Goal: Information Seeking & Learning: Learn about a topic

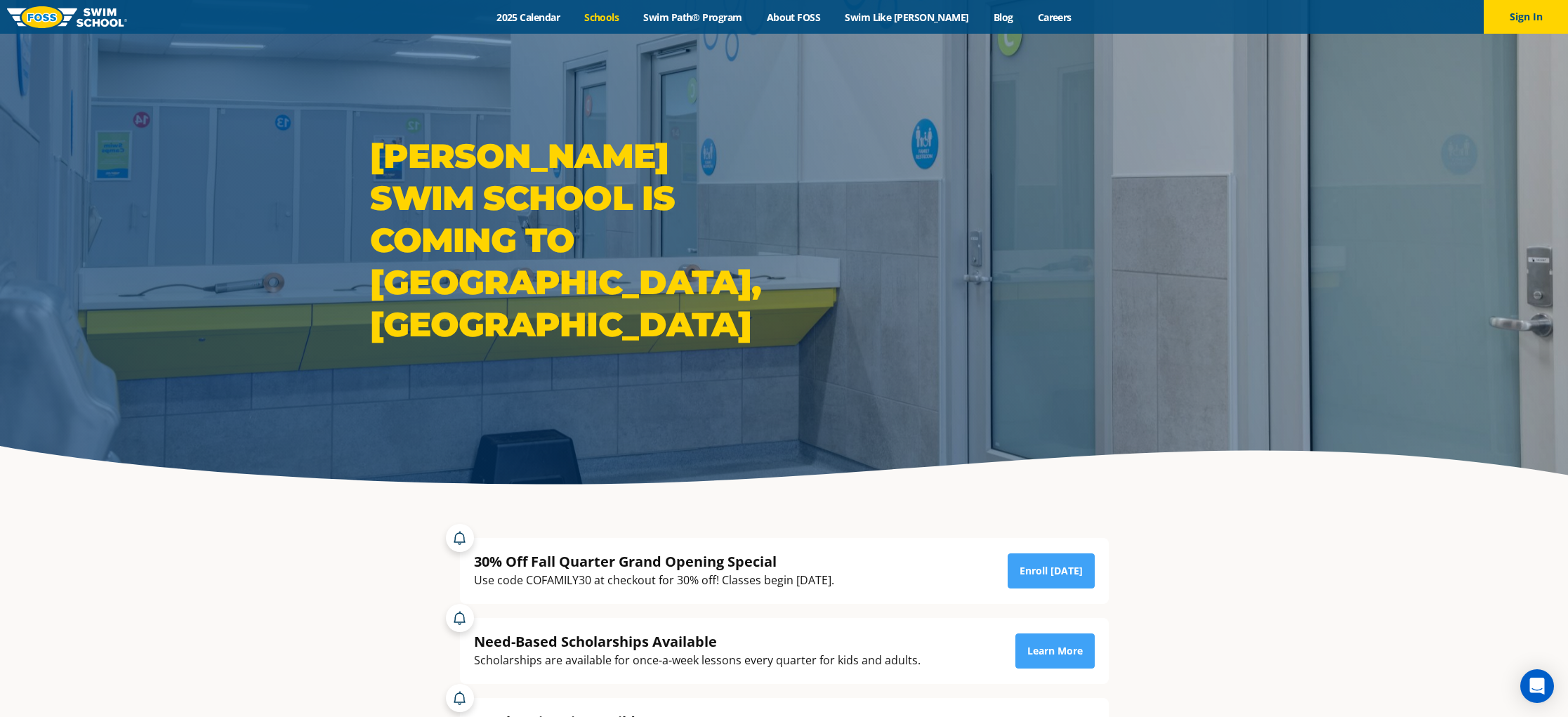
click at [631, 17] on link "Schools" at bounding box center [601, 17] width 59 height 13
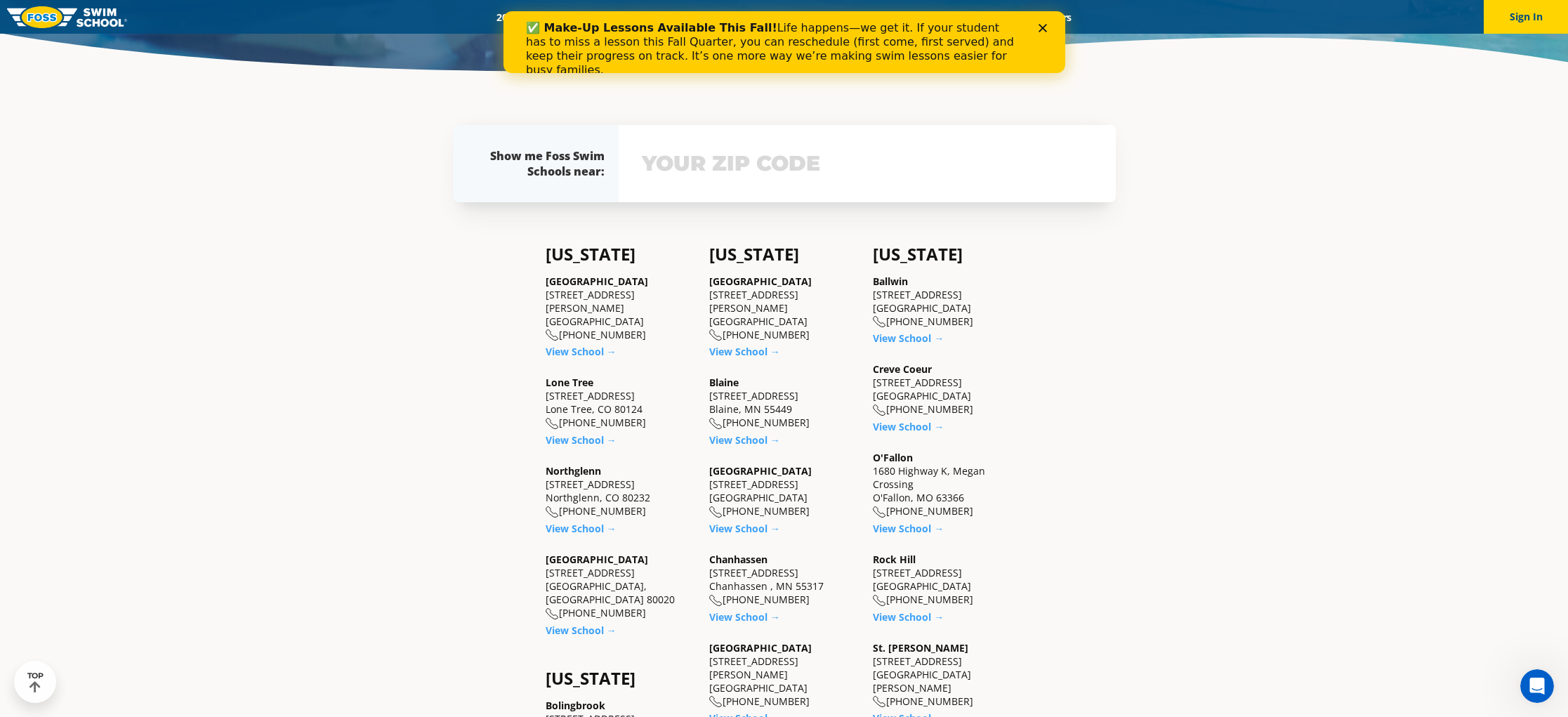
scroll to position [483, 0]
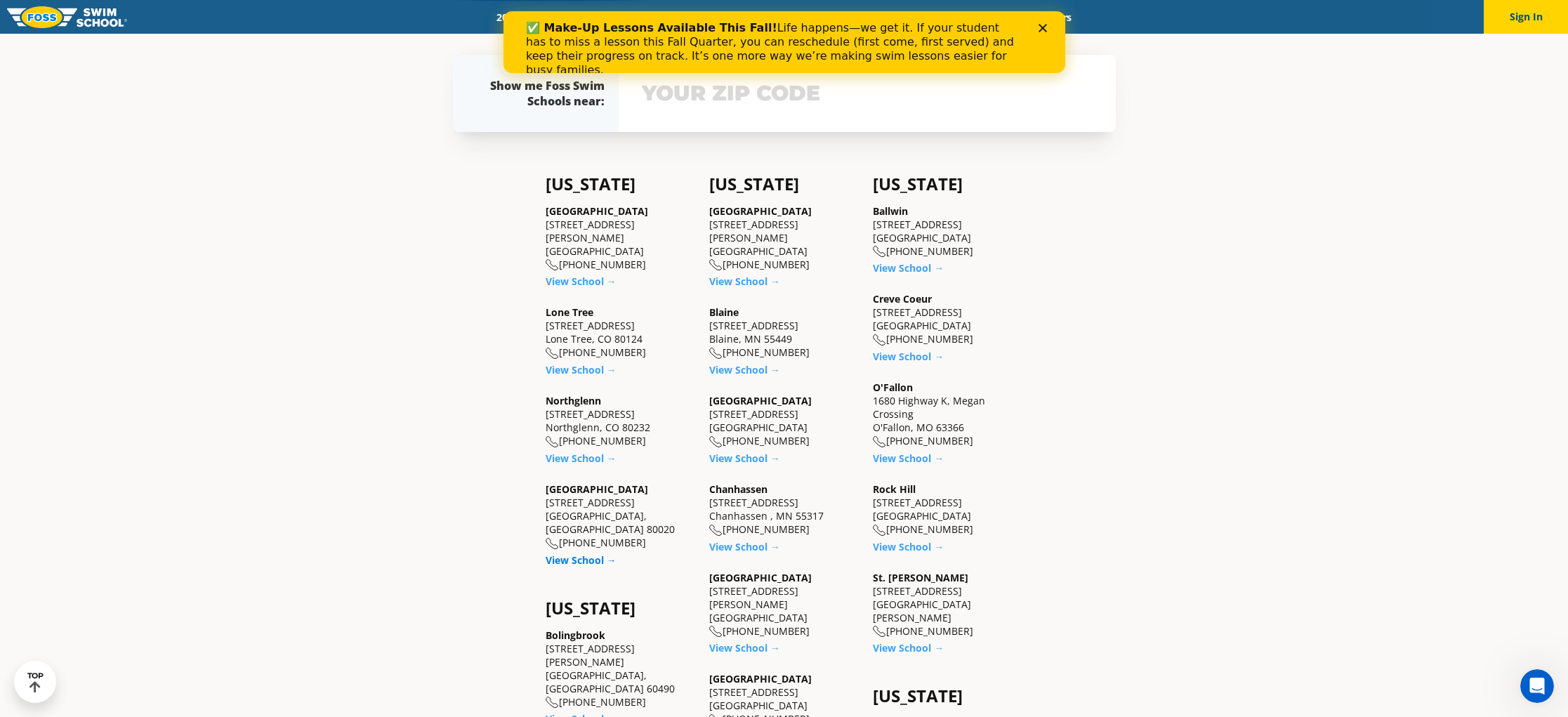
click at [582, 553] on link "View School →" at bounding box center [581, 560] width 71 height 13
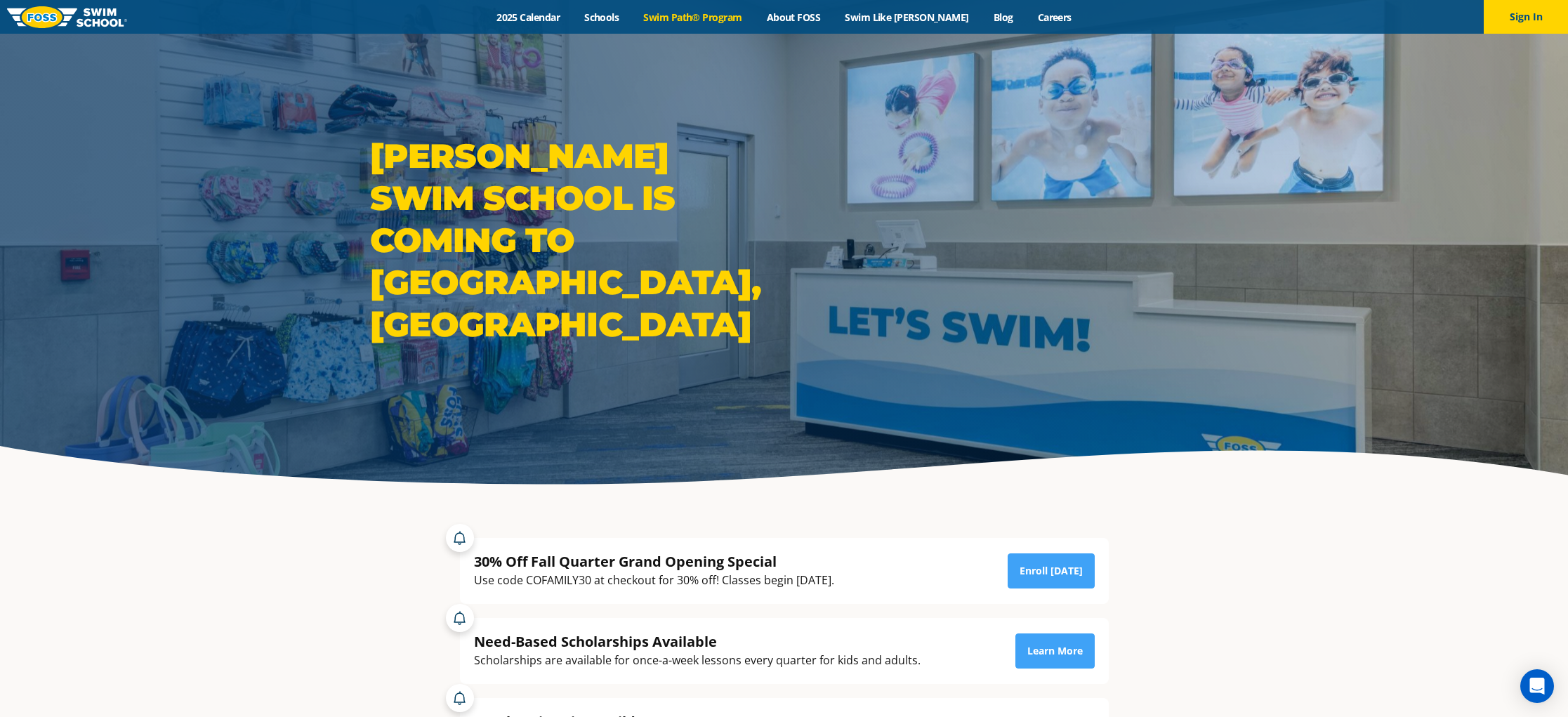
click at [707, 12] on link "Swim Path® Program" at bounding box center [693, 17] width 123 height 13
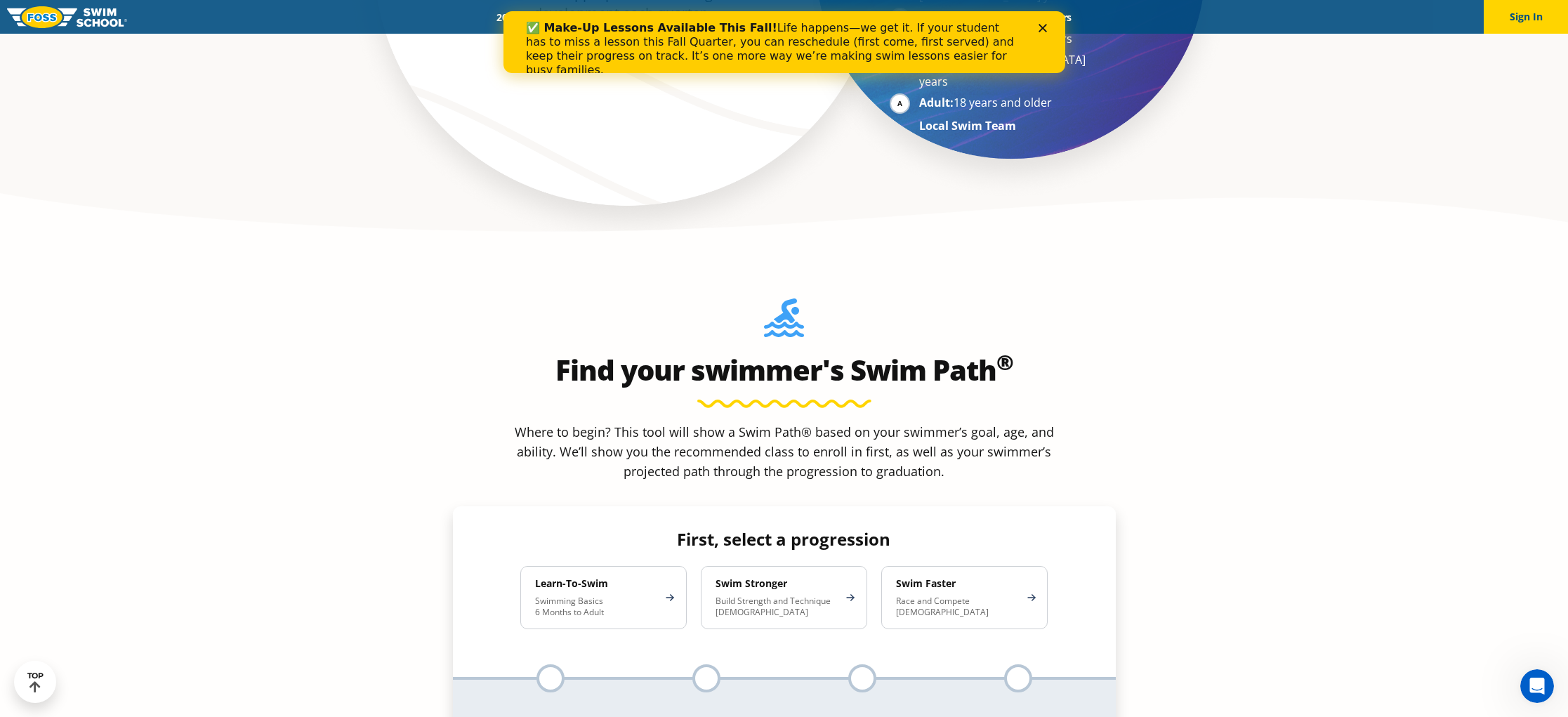
scroll to position [1152, 0]
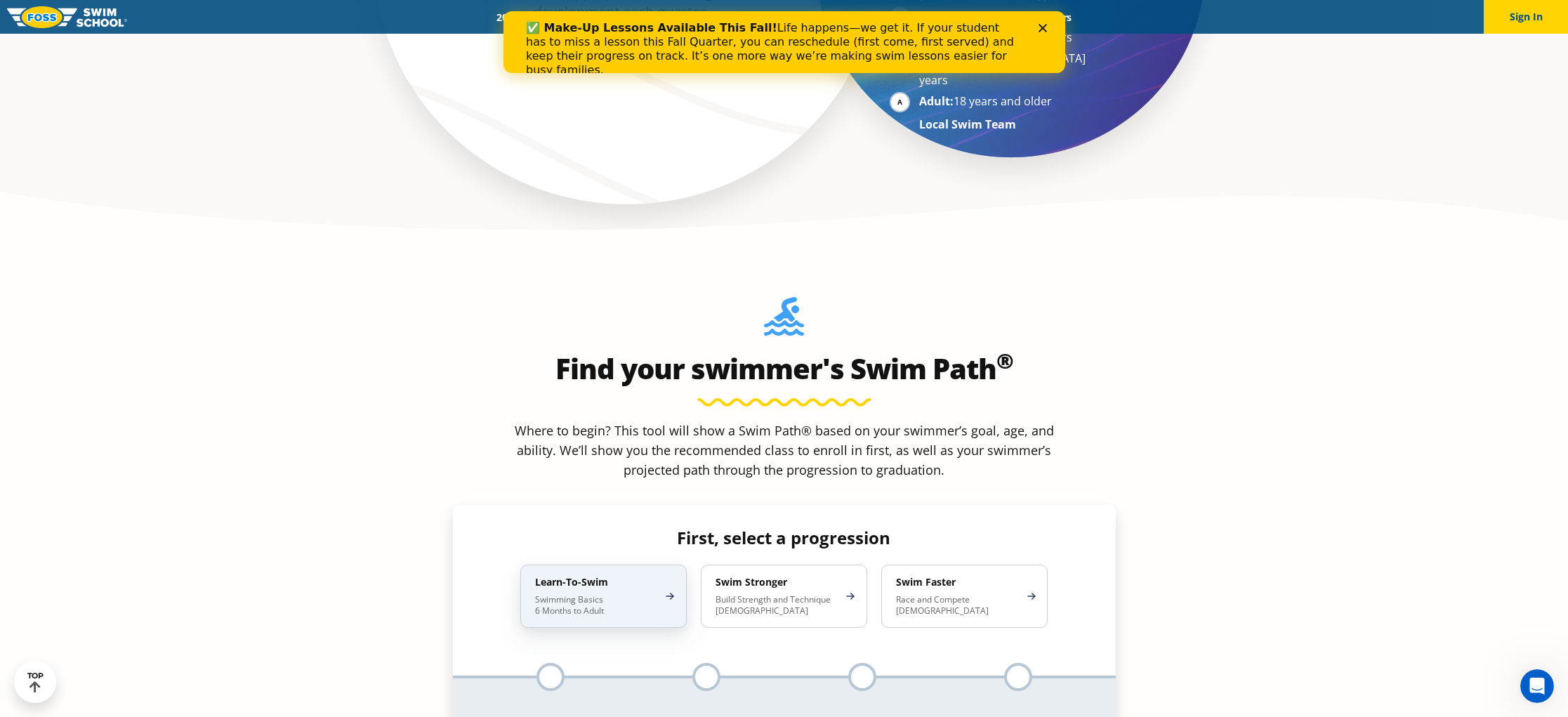
click at [602, 594] on p "Swimming Basics 6 Months to Adult" at bounding box center [596, 605] width 123 height 22
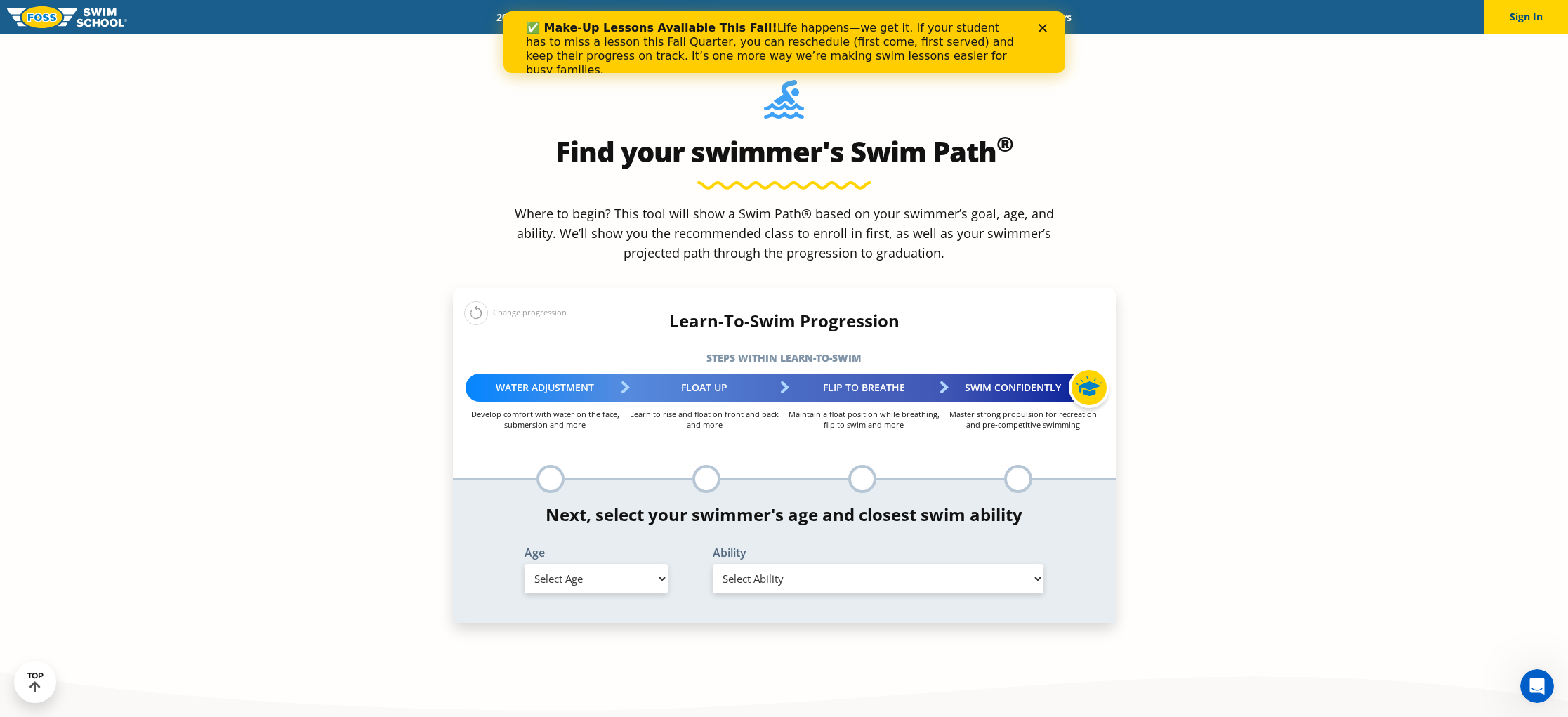
scroll to position [1371, 0]
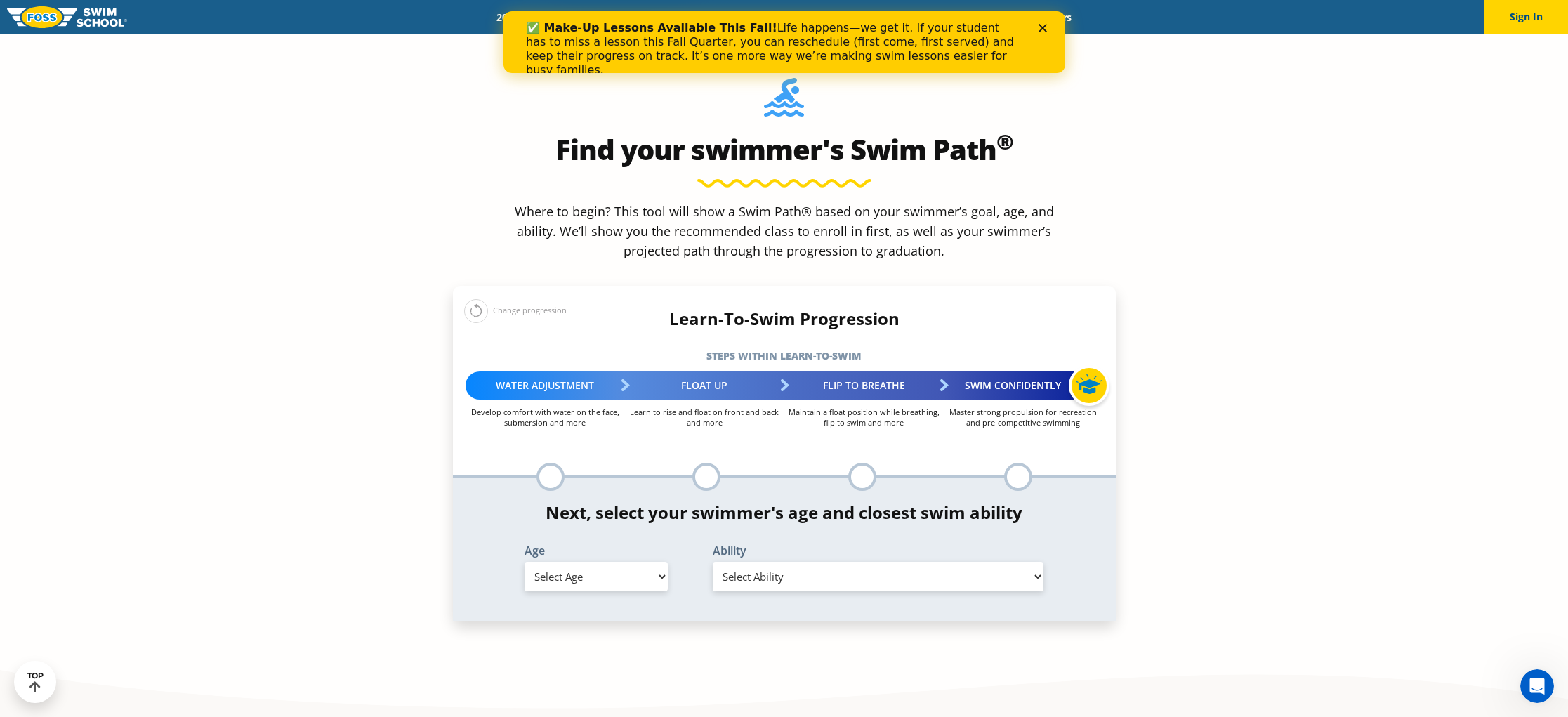
click at [597, 562] on select "Select Age 6 months - 1 year 1 year 2 years 3 years 4 years 5 years 6 years 7 y…" at bounding box center [595, 577] width 143 height 29
select select "3-years"
click at [754, 562] on select "Select Ability First in-water experience When in the water, reliant on a life j…" at bounding box center [878, 577] width 331 height 29
select select "3-years-when-in-the-water-reliant-on-a-life-jacket-or-floatation-device"
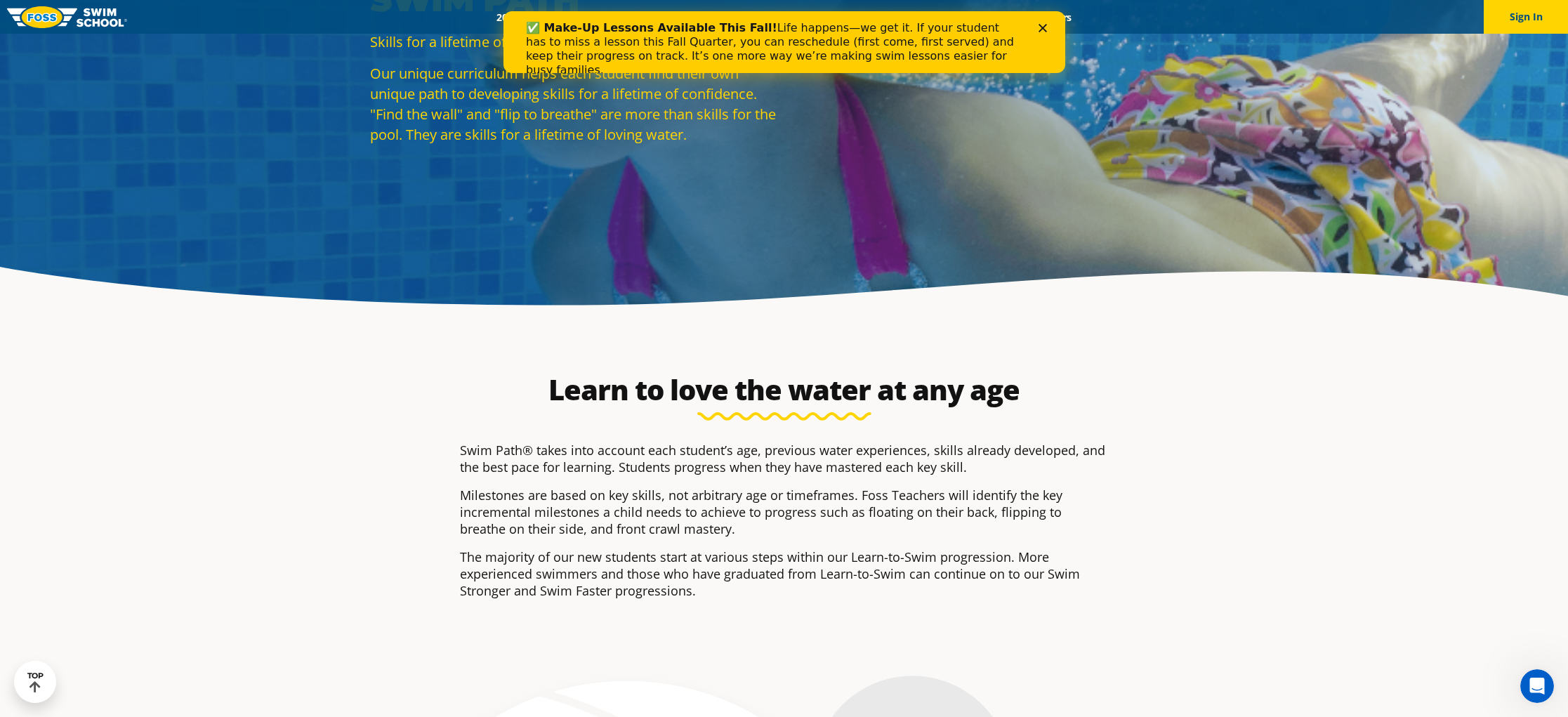
scroll to position [0, 0]
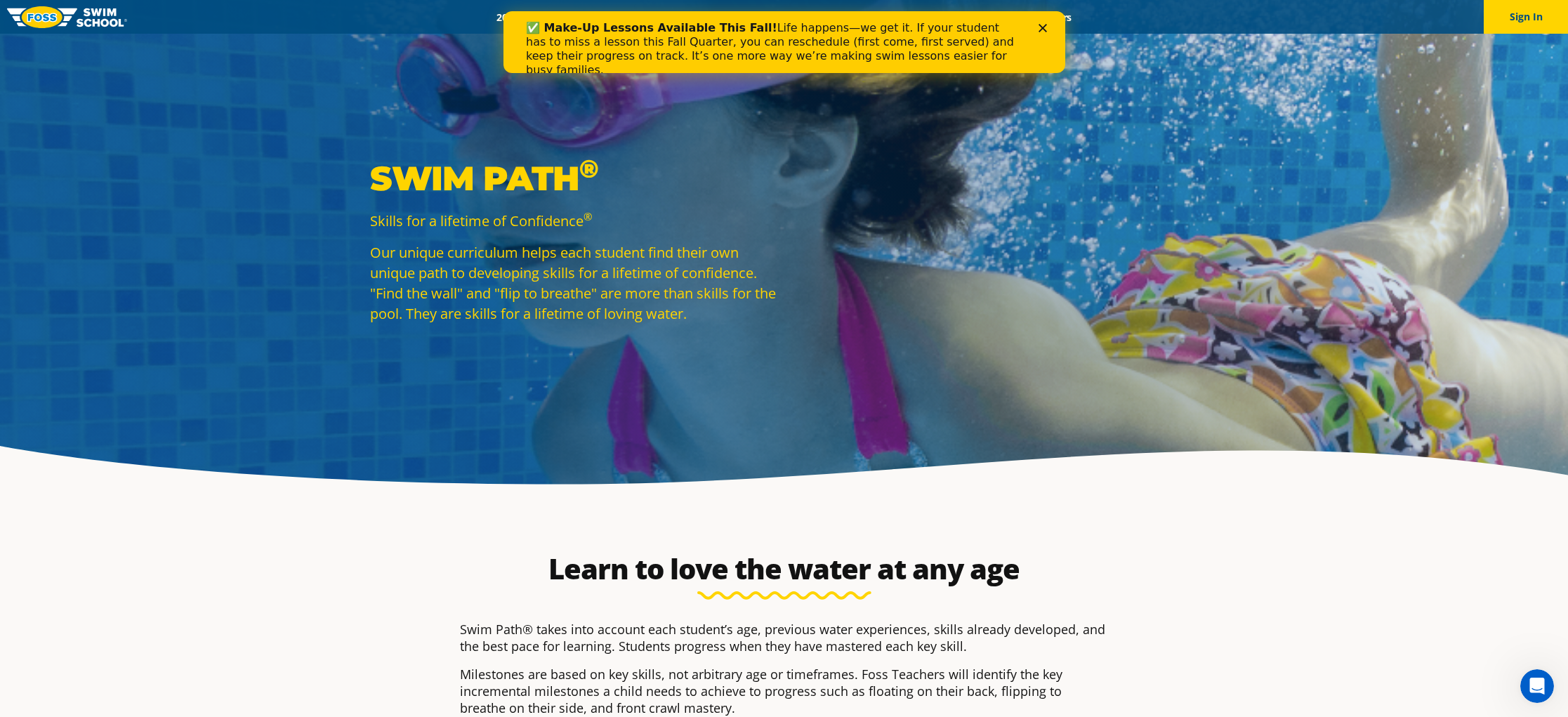
click at [1040, 30] on polygon "Close" at bounding box center [1042, 28] width 8 height 8
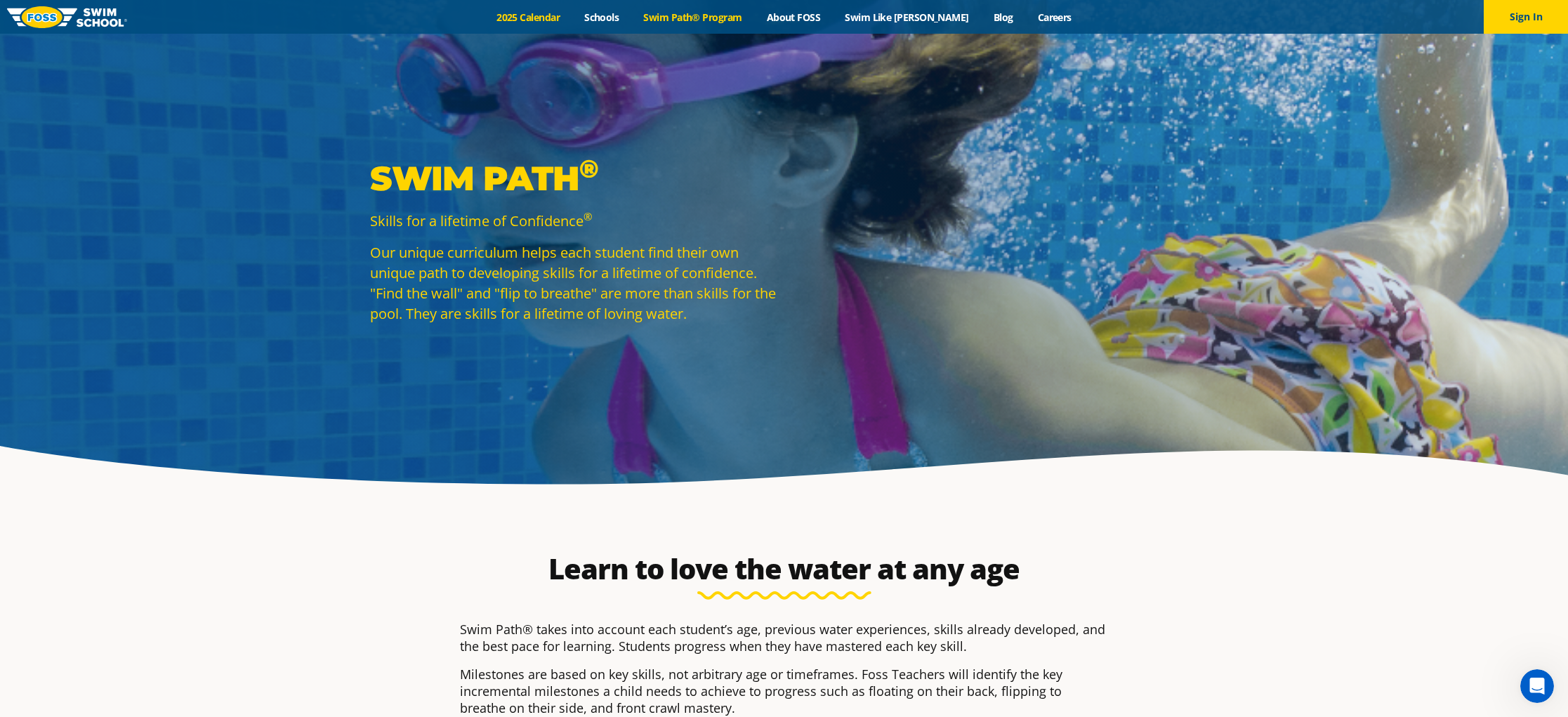
click at [528, 12] on link "2025 Calendar" at bounding box center [528, 17] width 88 height 13
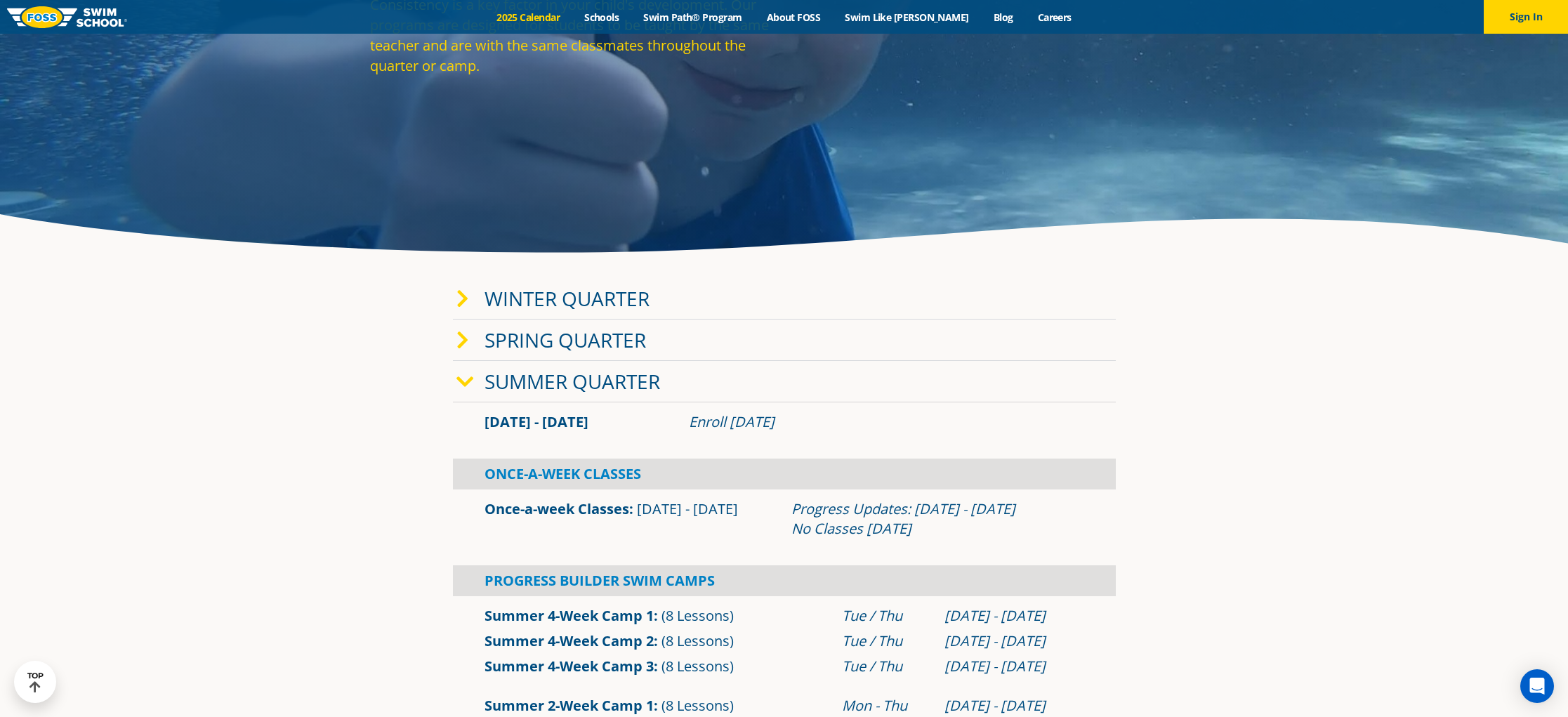
scroll to position [315, 0]
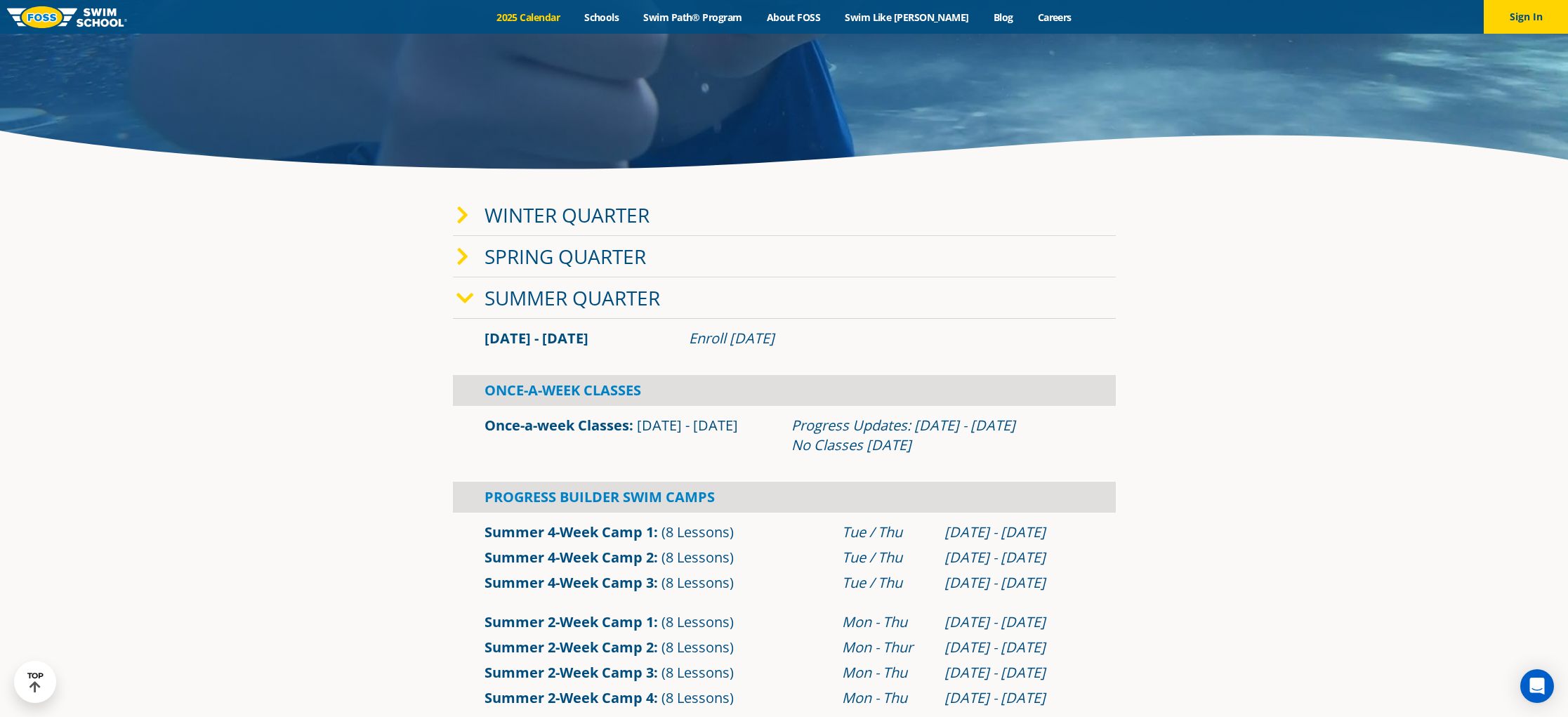
click at [601, 304] on link "Summer Quarter" at bounding box center [572, 298] width 176 height 27
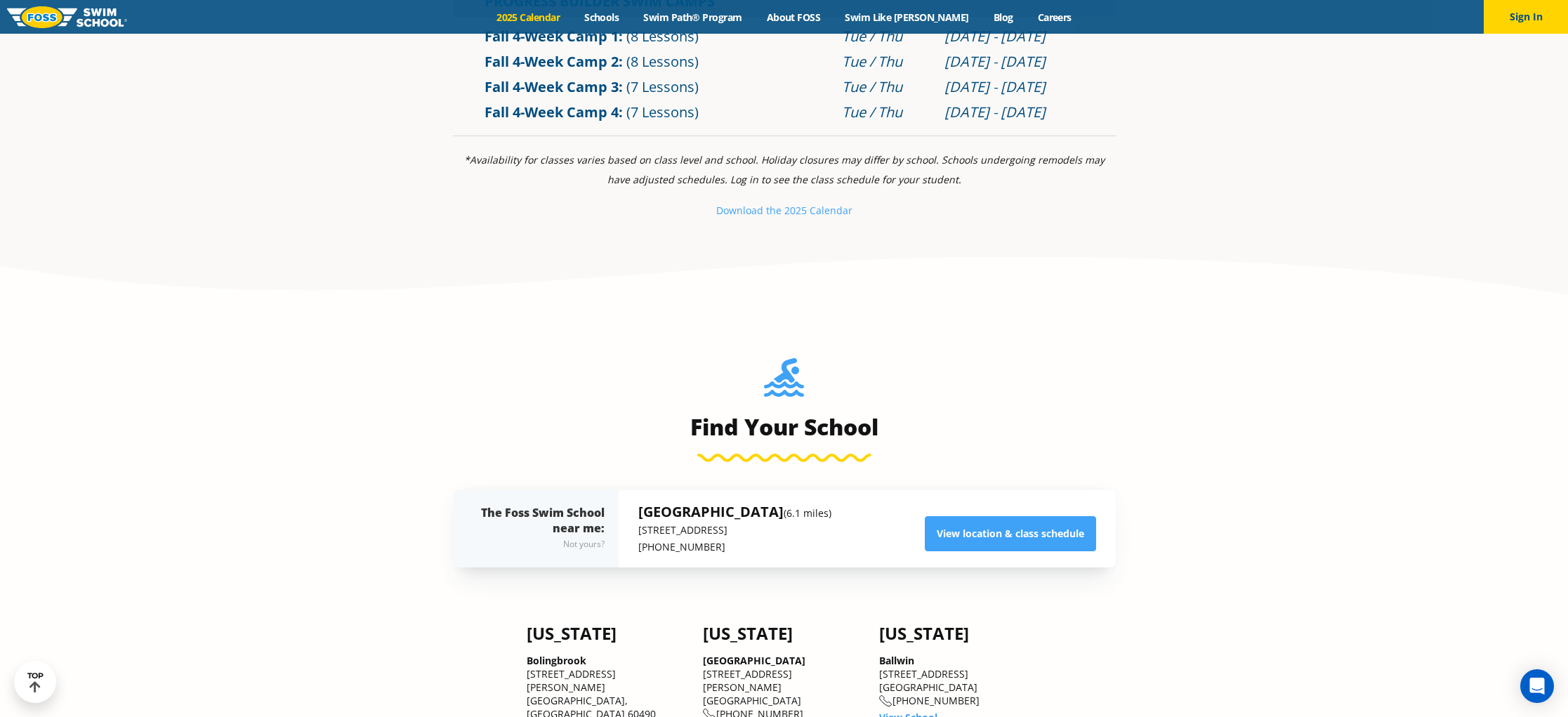
scroll to position [857, 0]
